Goal: Task Accomplishment & Management: Use online tool/utility

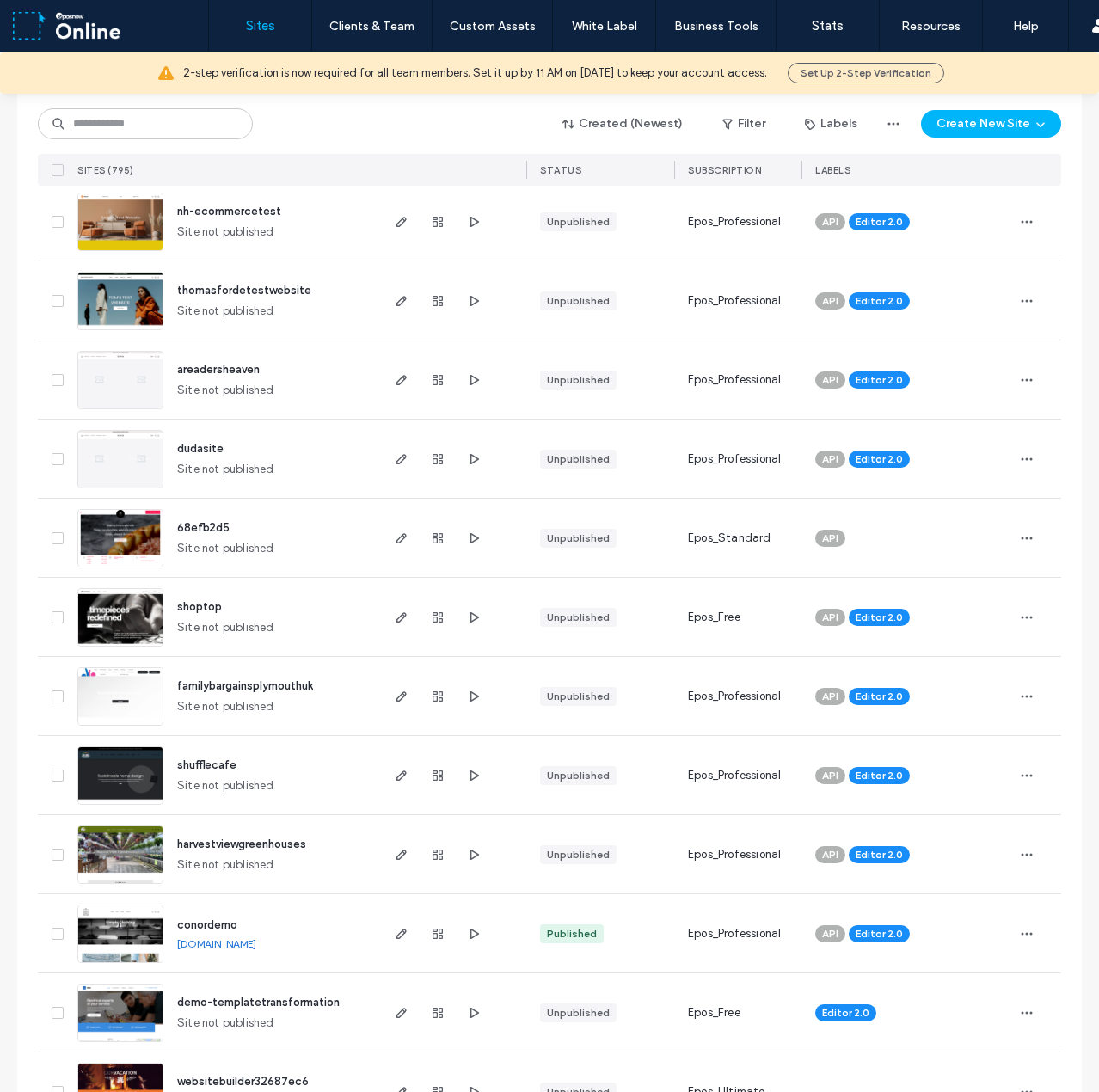
scroll to position [1807, 0]
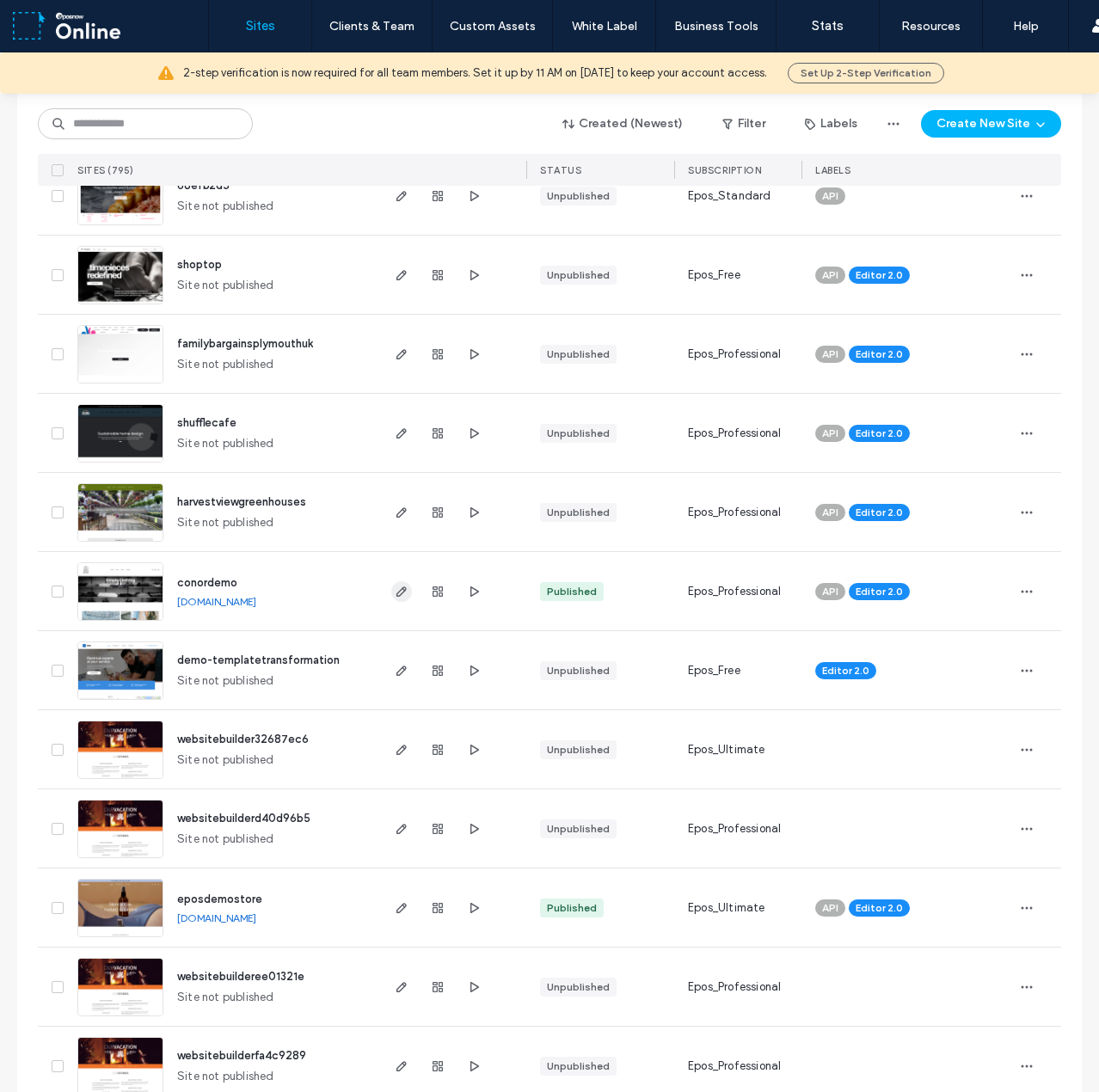
click at [395, 594] on icon "button" at bounding box center [401, 592] width 14 height 14
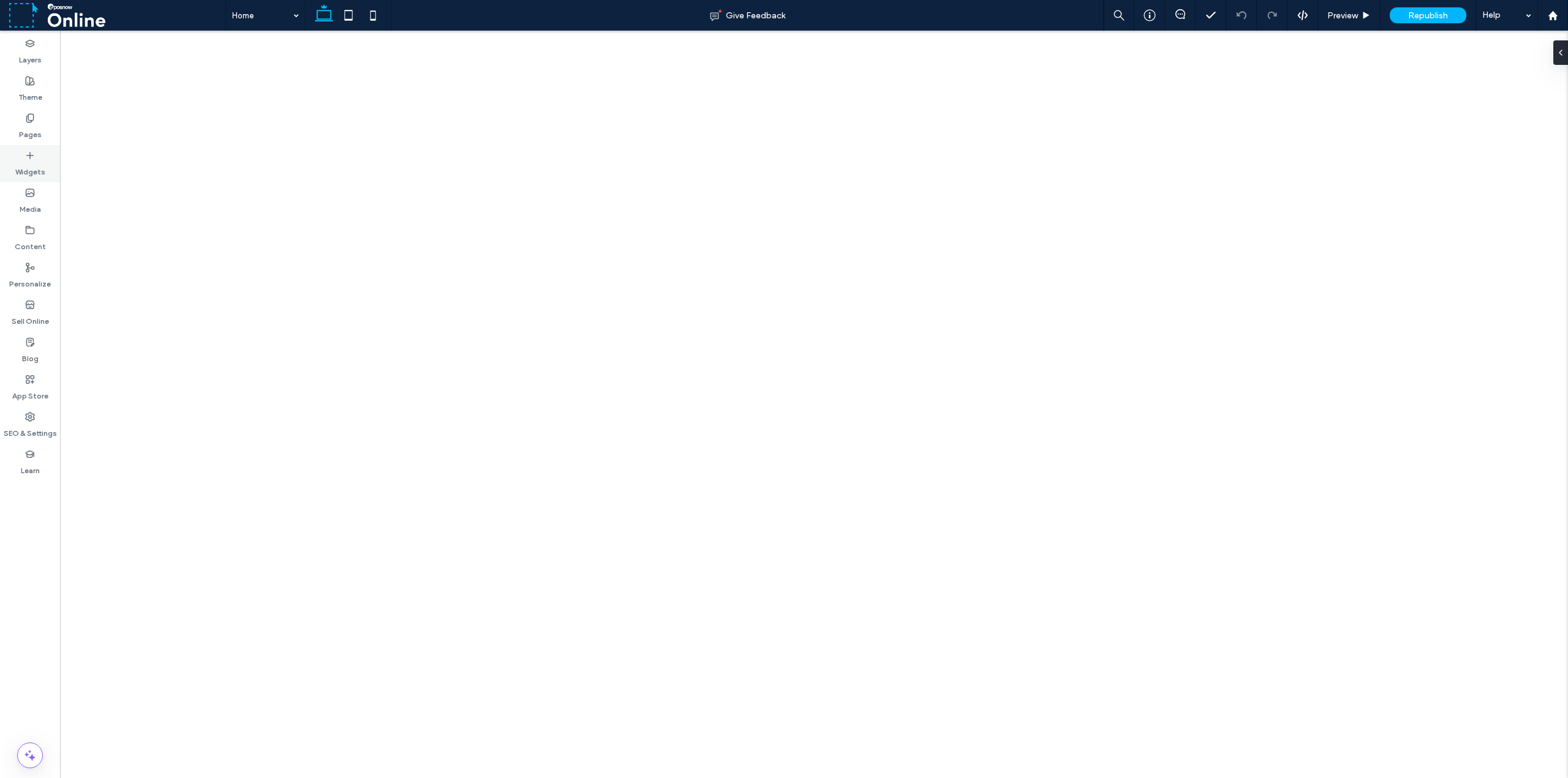
click at [36, 152] on div "Widgets" at bounding box center [30, 164] width 60 height 38
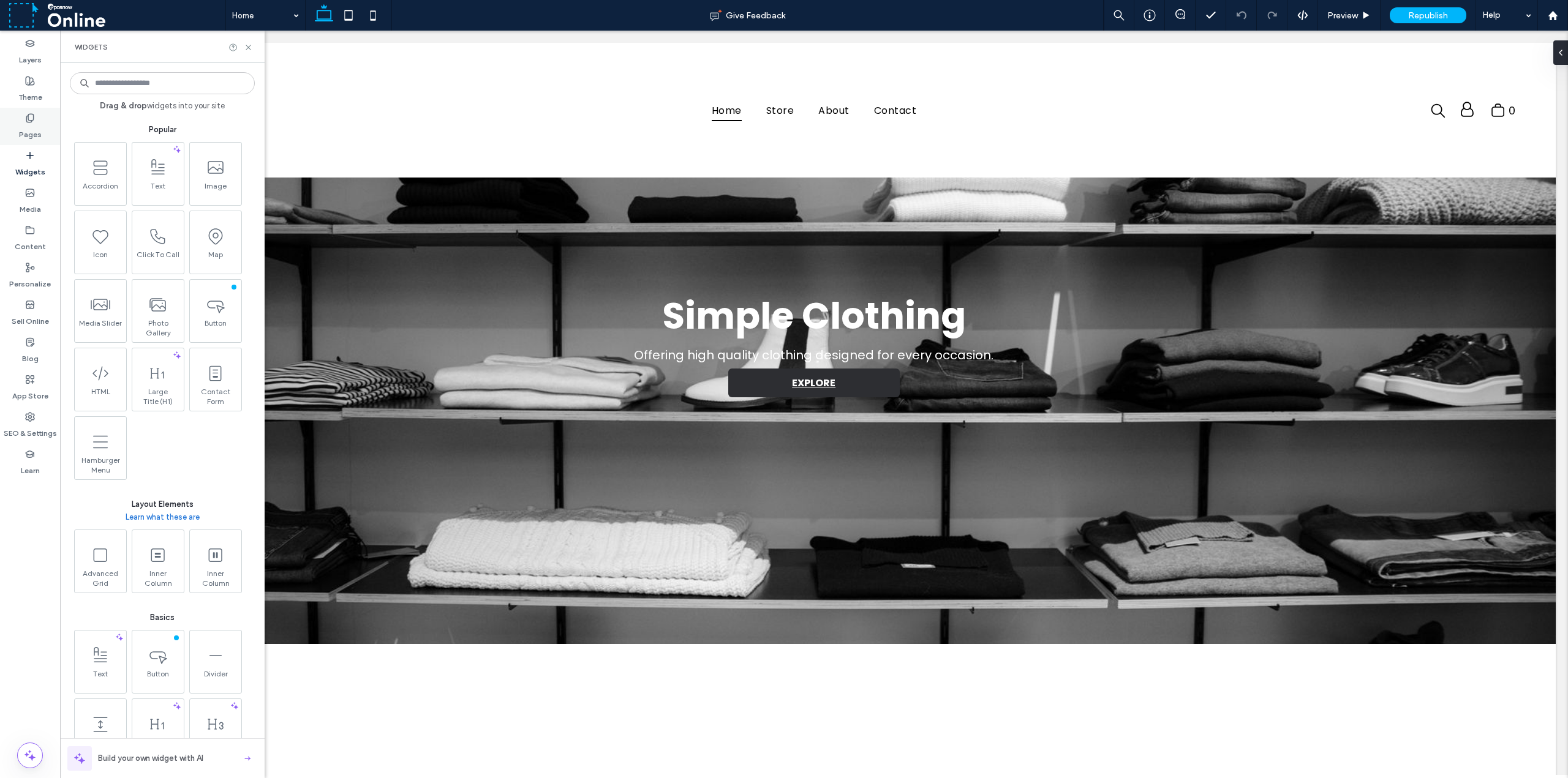
click at [34, 125] on label "Pages" at bounding box center [30, 132] width 23 height 17
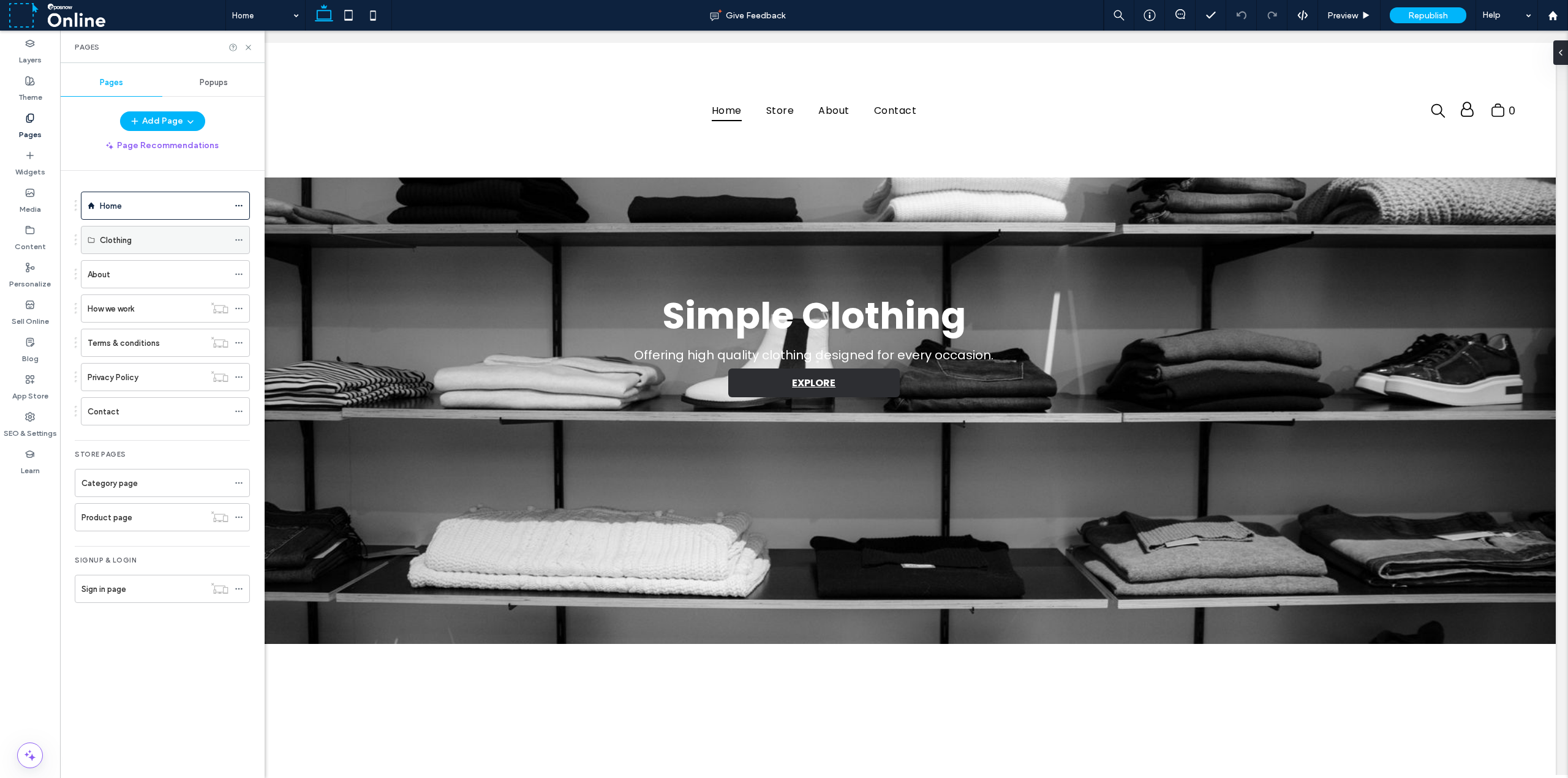
click at [241, 239] on icon at bounding box center [238, 239] width 8 height 8
click at [134, 229] on div "Clothing" at bounding box center [164, 240] width 129 height 27
click at [125, 518] on label "Product page" at bounding box center [107, 517] width 51 height 21
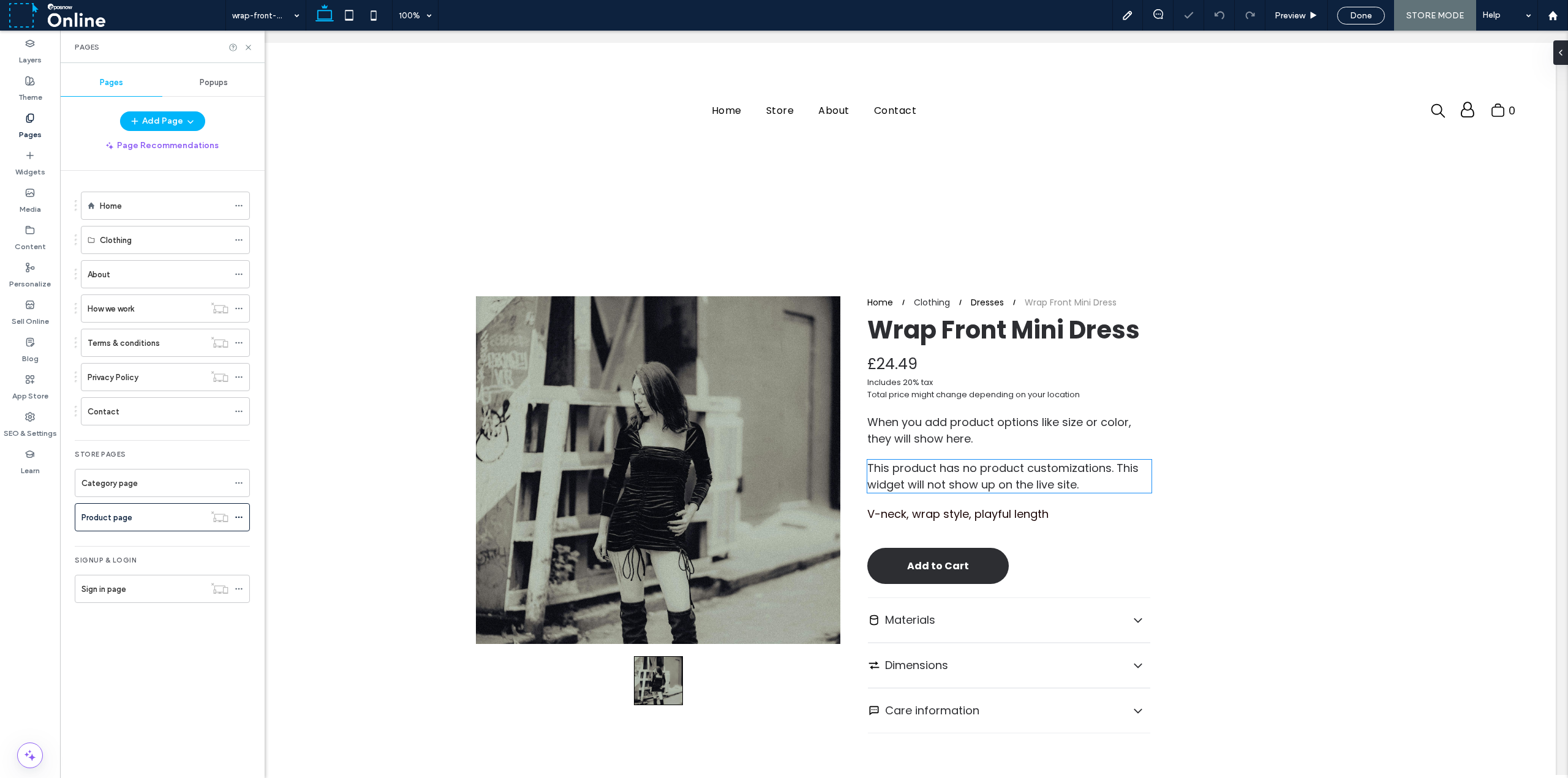
click at [948, 485] on div "This product has no product customizations. This widget will not show up on the…" at bounding box center [1009, 476] width 284 height 33
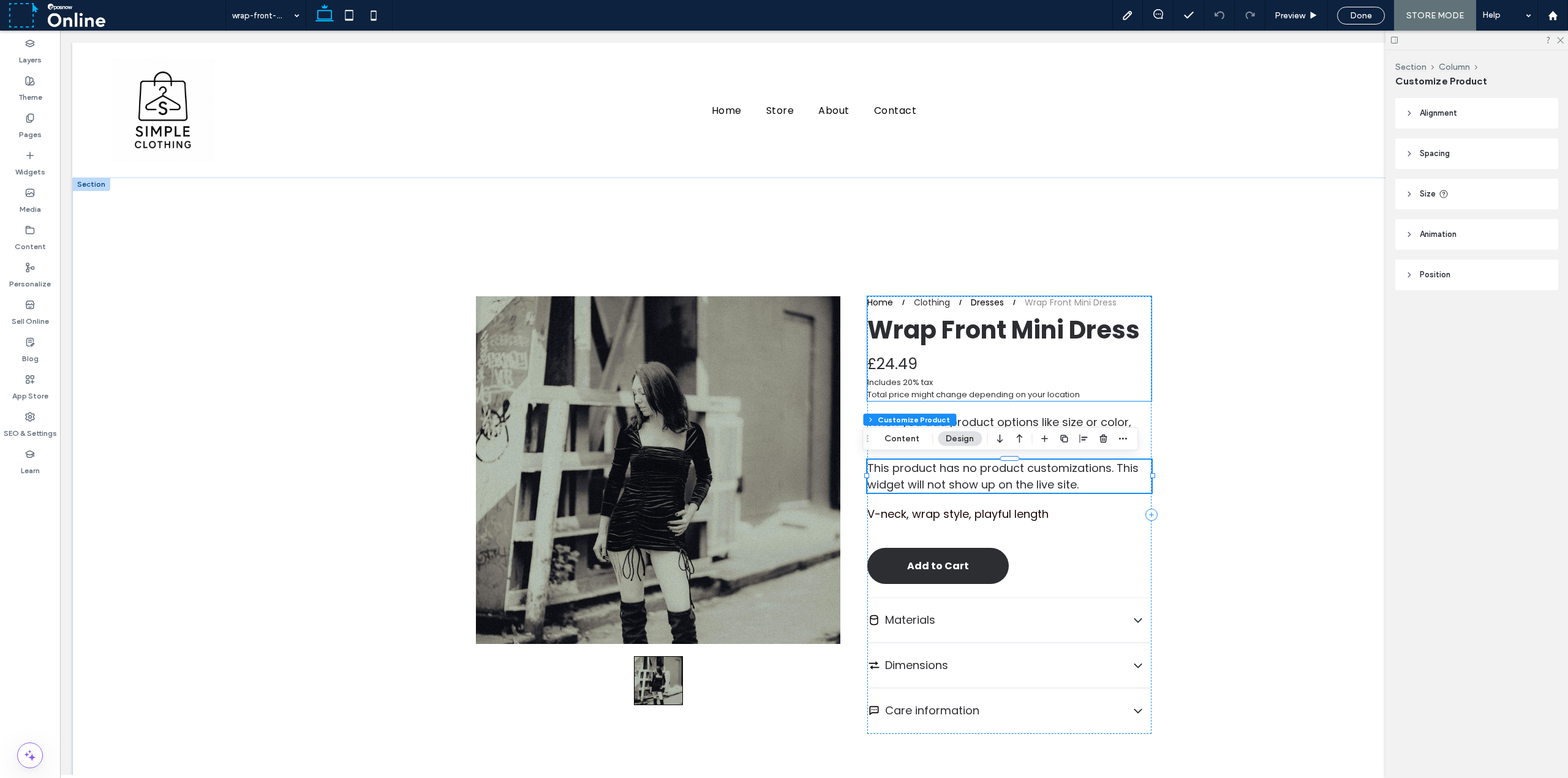
click at [994, 368] on div "£24.49 Includes 20% tax Total price might change depending on your location" at bounding box center [999, 376] width 265 height 50
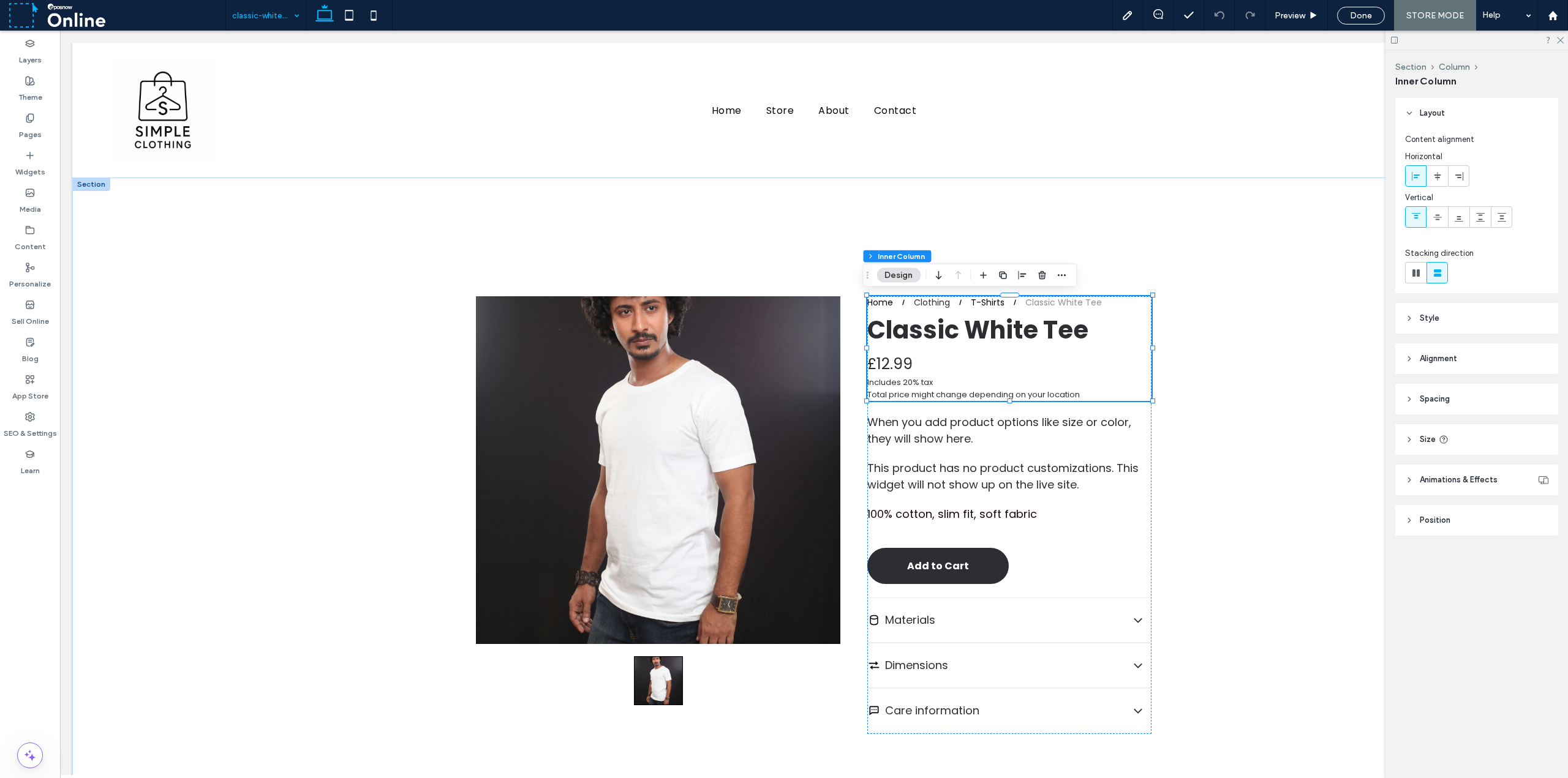
click at [1428, 519] on span "Position" at bounding box center [1434, 520] width 31 height 12
click at [1427, 478] on span "Animations & Effects" at bounding box center [1458, 480] width 78 height 12
click at [1428, 454] on header "Size" at bounding box center [1476, 439] width 163 height 30
click at [1428, 398] on span "Spacing" at bounding box center [1434, 399] width 30 height 12
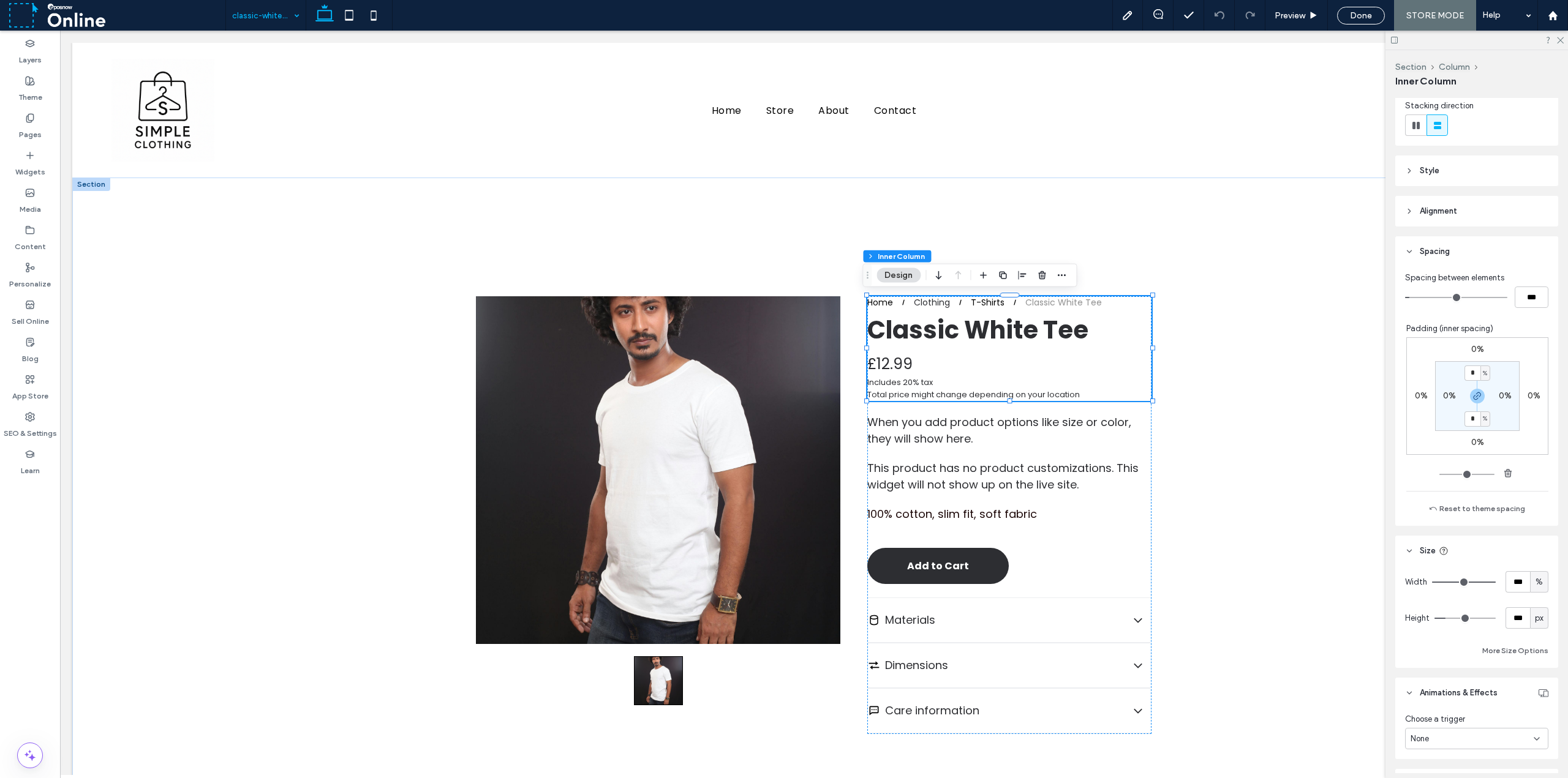
scroll to position [245, 0]
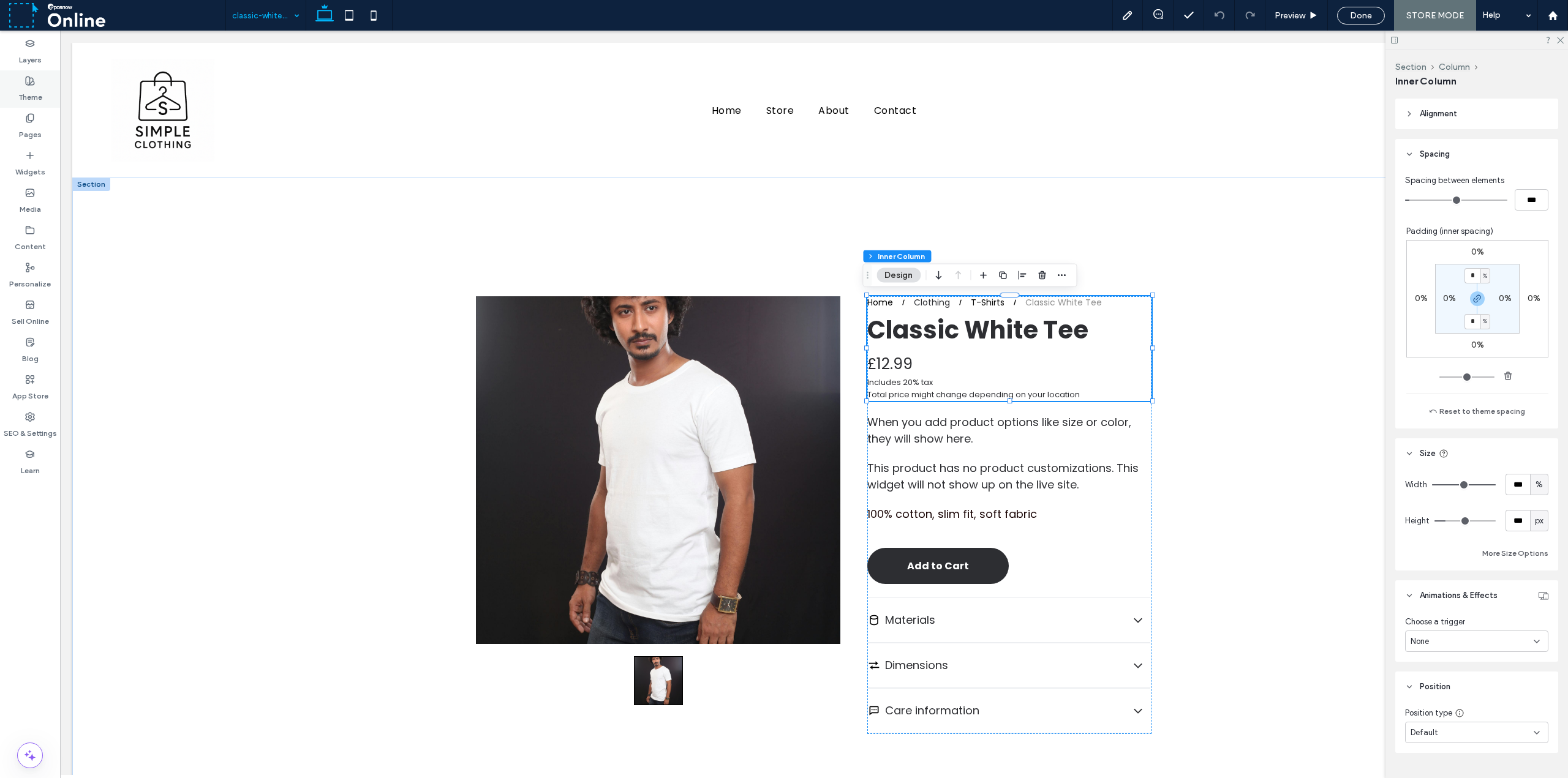
click at [38, 84] on div "Theme" at bounding box center [30, 90] width 60 height 38
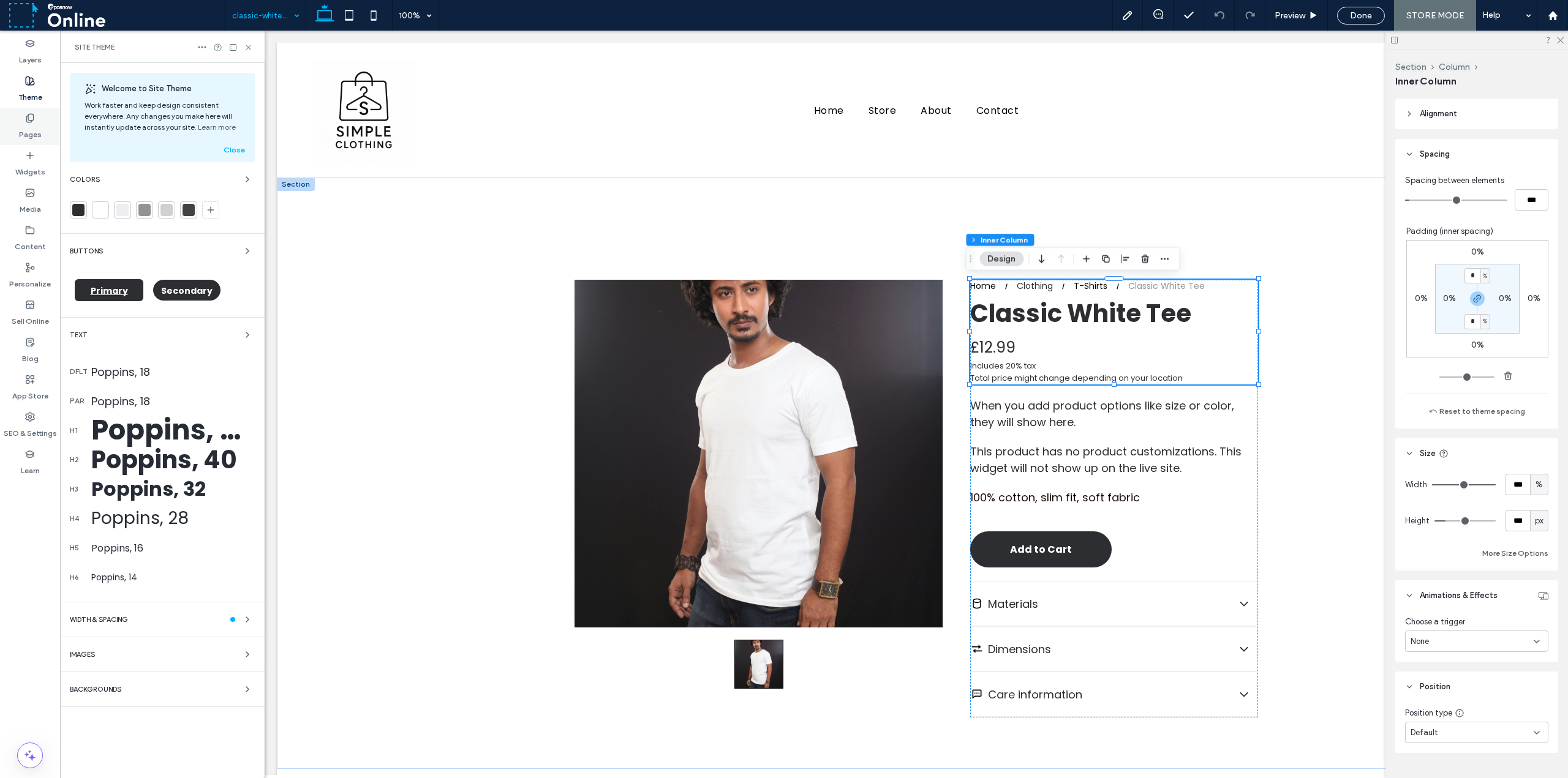
click at [31, 117] on icon at bounding box center [30, 118] width 10 height 10
